Goal: Task Accomplishment & Management: Manage account settings

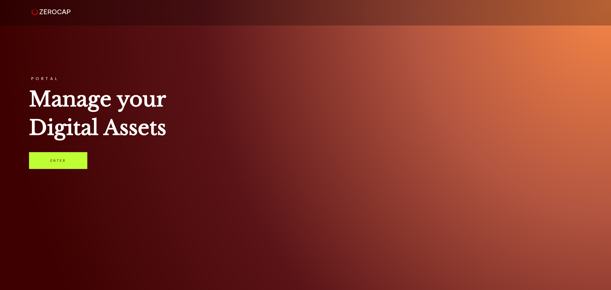
click at [76, 157] on link "Enter" at bounding box center [58, 160] width 58 height 17
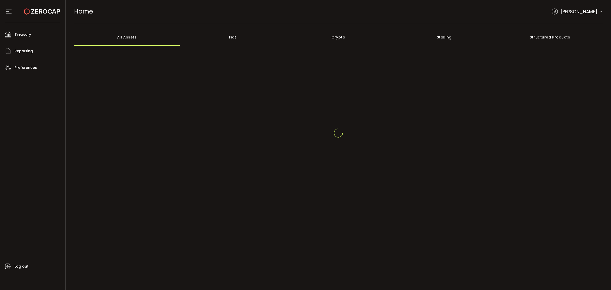
click at [603, 13] on icon at bounding box center [601, 12] width 4 height 4
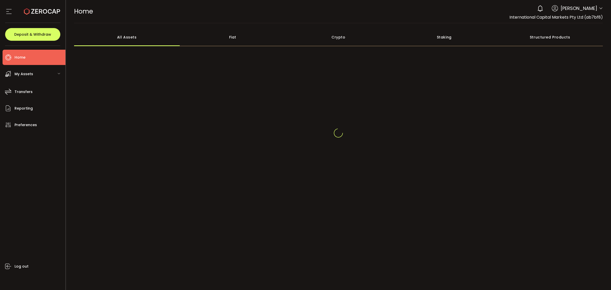
click at [603, 9] on icon at bounding box center [601, 8] width 4 height 4
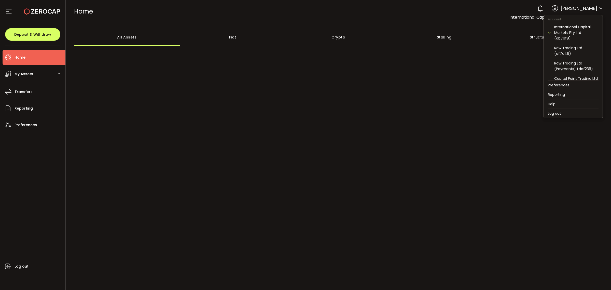
click at [601, 10] on icon at bounding box center [601, 8] width 4 height 4
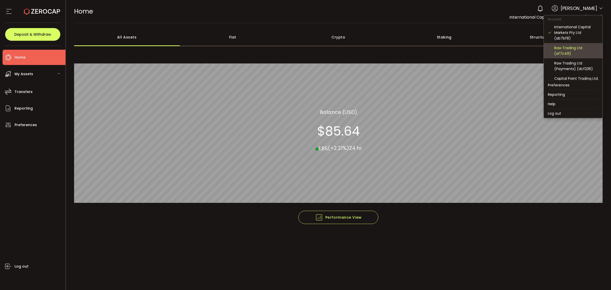
click at [571, 54] on div "Raw Trading Ltd (af7c49)" at bounding box center [577, 50] width 44 height 11
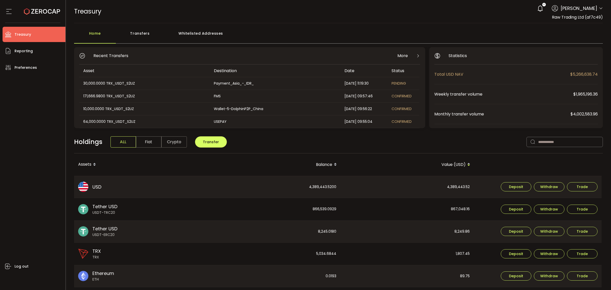
click at [139, 34] on div "Transfers" at bounding box center [140, 35] width 48 height 15
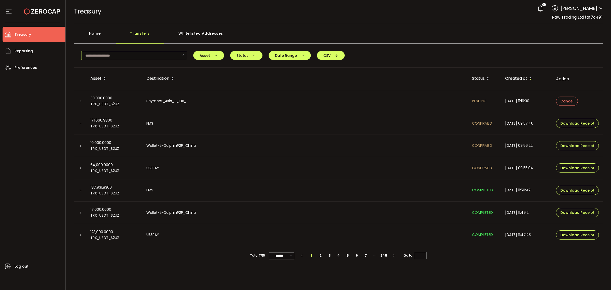
drag, startPoint x: 139, startPoint y: 54, endPoint x: 142, endPoint y: 57, distance: 3.8
click at [139, 54] on input "text" at bounding box center [134, 55] width 106 height 9
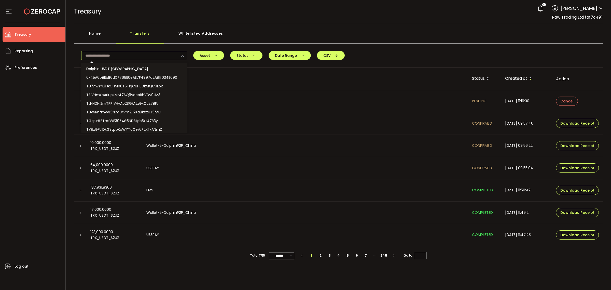
paste input "**********"
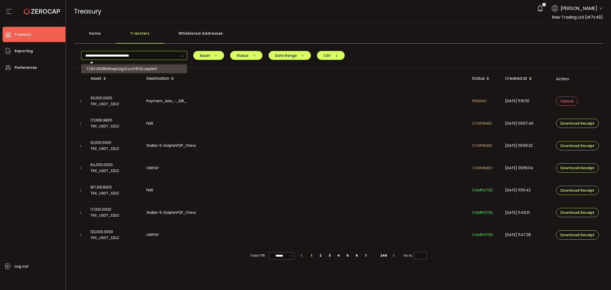
type input "**********"
drag, startPoint x: 129, startPoint y: 66, endPoint x: 144, endPoint y: 70, distance: 15.6
click at [130, 67] on span "TZ9XV1D9Rhk5wpb2gQtzvXr9h2LtykpNHf" at bounding box center [121, 68] width 71 height 5
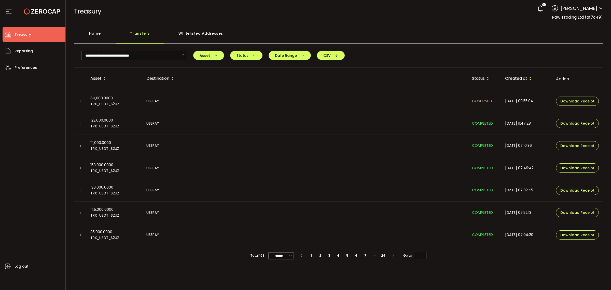
click at [80, 100] on icon at bounding box center [80, 101] width 3 height 3
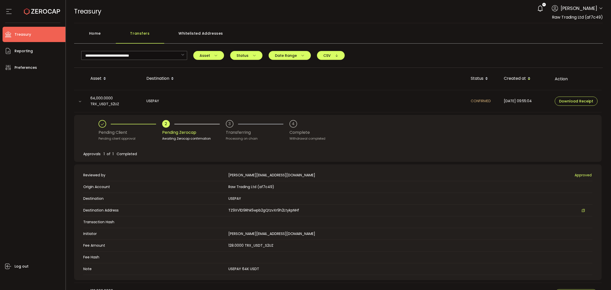
click at [599, 10] on div "Account International Capital Markets Pty Ltd (ab7bf8) Raw Trading Ltd (af7c49)…" at bounding box center [601, 8] width 4 height 5
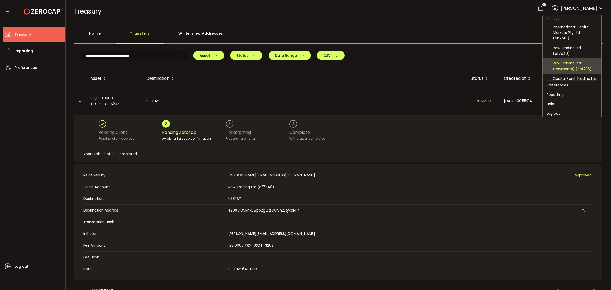
click at [584, 61] on div "Raw Trading Ltd (Payments) (dcf236)" at bounding box center [575, 65] width 44 height 11
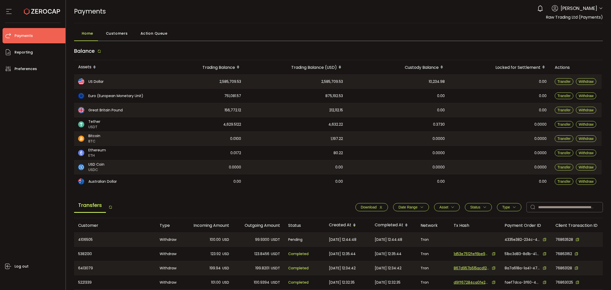
drag, startPoint x: 598, startPoint y: 1, endPoint x: 513, endPoint y: 20, distance: 87.5
click at [482, 24] on main "Home Customers Action Queue Balance Assets Trading Balance Trading Balance (USD…" at bounding box center [339, 210] width 546 height 374
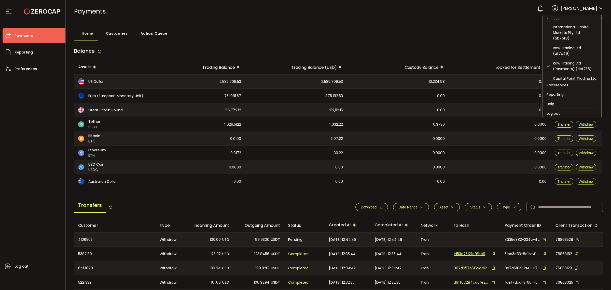
click at [600, 9] on icon at bounding box center [601, 8] width 4 height 4
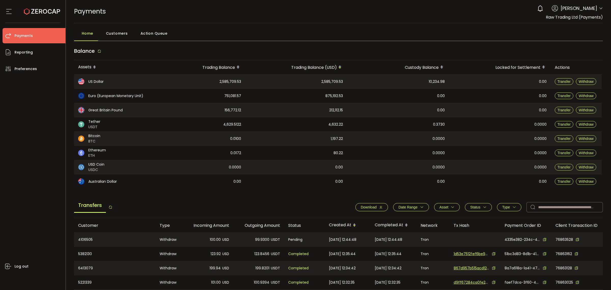
click at [602, 8] on header "PDF is being processed and will download to your computer PAYMENTS Buy Power $0…" at bounding box center [339, 11] width 546 height 23
click at [601, 9] on icon at bounding box center [601, 8] width 4 height 4
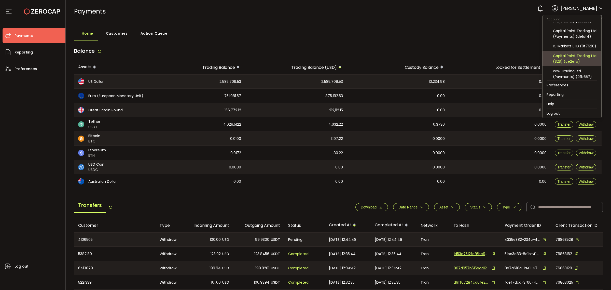
scroll to position [54, 0]
click at [569, 55] on div "Capital Point Trading Ltd. (B2B) (ce2efa)" at bounding box center [575, 57] width 44 height 11
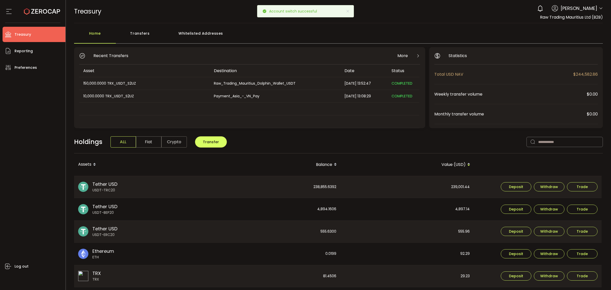
click at [137, 28] on main "Home Transfers Whitelisted Addresses Recent Transfers More Asset Destination Da…" at bounding box center [339, 222] width 546 height 398
click at [134, 32] on div "Transfers" at bounding box center [140, 35] width 48 height 15
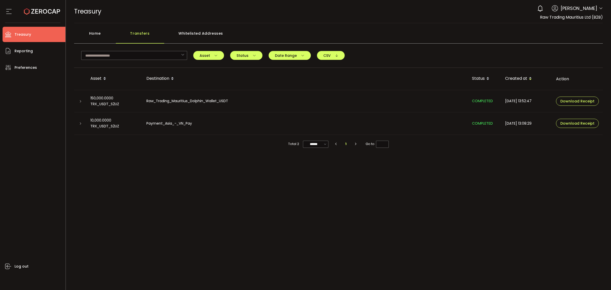
click at [79, 100] on icon at bounding box center [80, 101] width 3 height 3
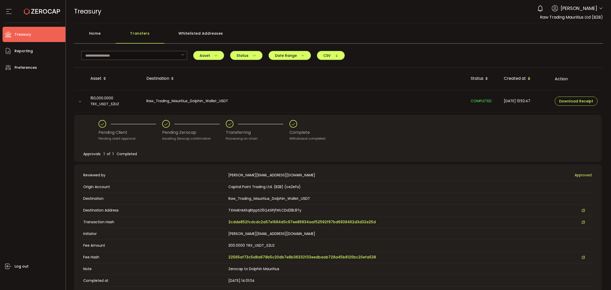
click at [94, 36] on div "Home" at bounding box center [95, 35] width 42 height 15
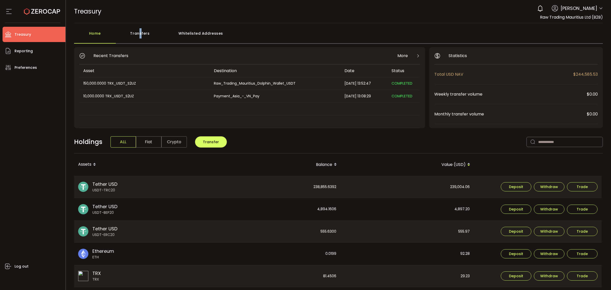
click at [141, 31] on div "Transfers" at bounding box center [140, 35] width 48 height 15
